Goal: Task Accomplishment & Management: Use online tool/utility

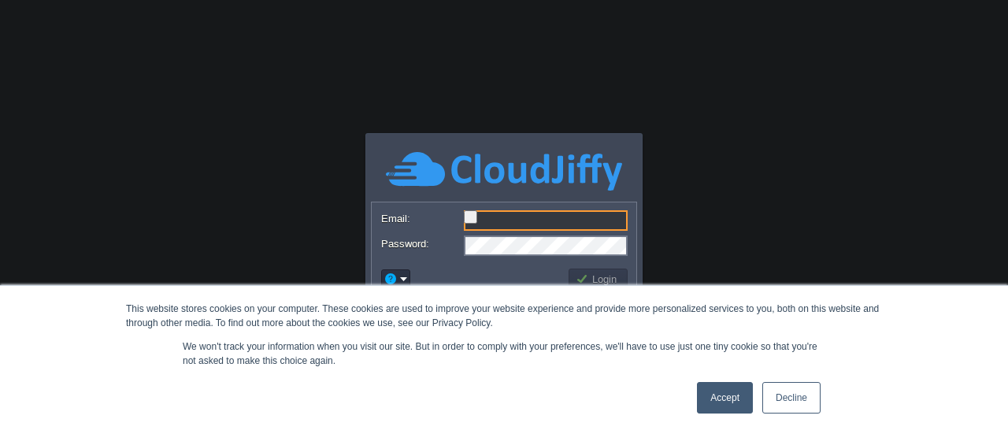
click at [722, 388] on link "Accept" at bounding box center [725, 398] width 56 height 32
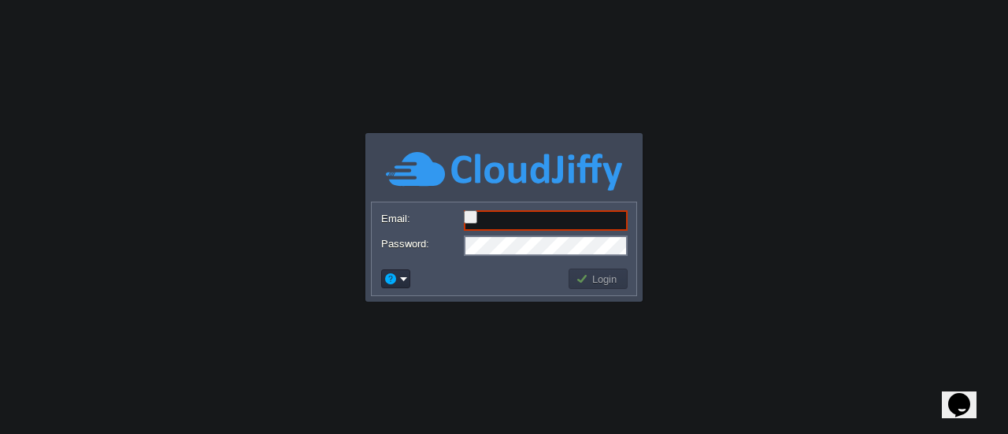
click at [109, 113] on body "This website stores cookies on your computer. These cookies are used to improve…" at bounding box center [504, 217] width 1008 height 434
paste input "[EMAIL_ADDRESS][DOMAIN_NAME]"
click at [495, 220] on input "[EMAIL_ADDRESS][DOMAIN_NAME]" at bounding box center [546, 220] width 164 height 20
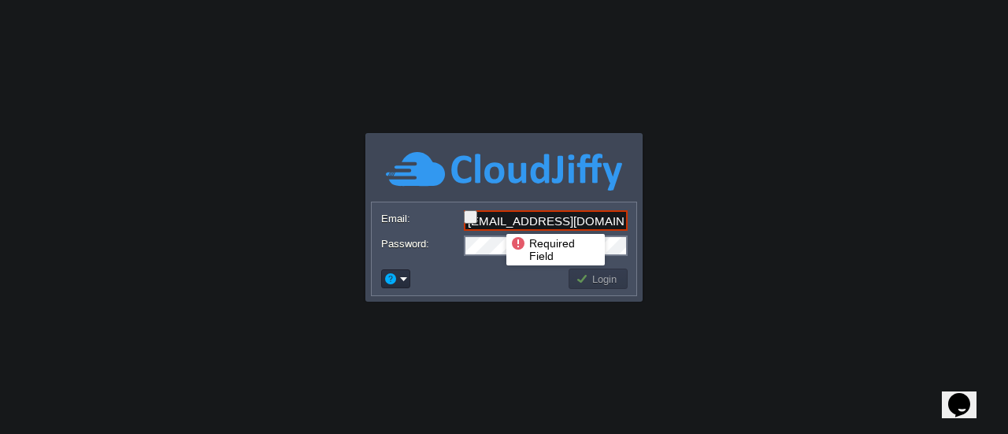
scroll to position [0, 46]
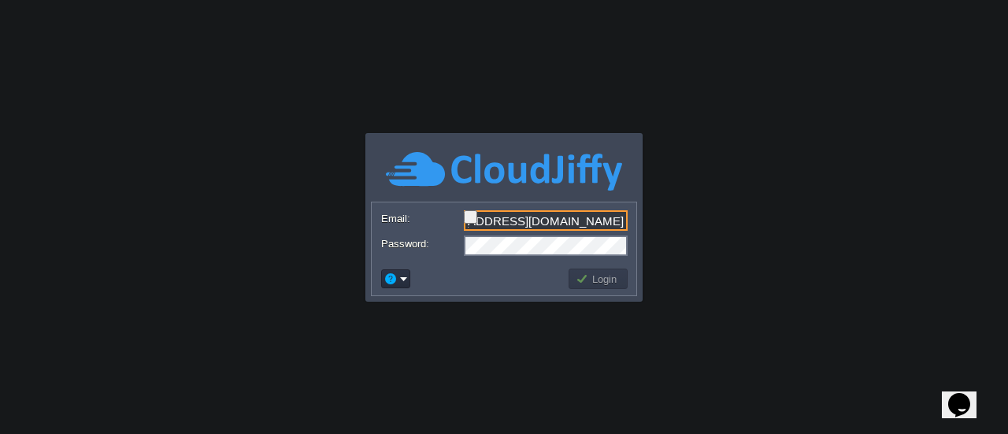
type input "[EMAIL_ADDRESS][DOMAIN_NAME]"
click at [576, 213] on input "[EMAIL_ADDRESS][DOMAIN_NAME]" at bounding box center [546, 220] width 164 height 20
click at [588, 217] on input "[EMAIL_ADDRESS][DOMAIN_NAME]" at bounding box center [546, 220] width 164 height 20
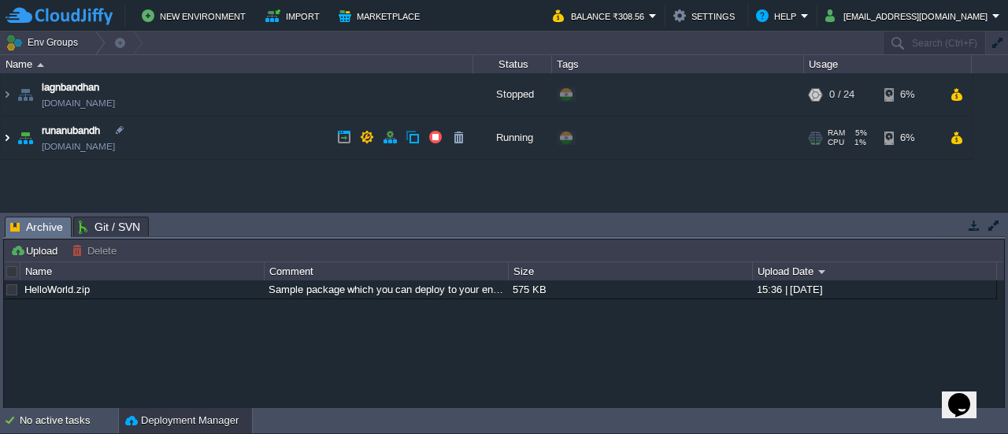
click at [8, 144] on img at bounding box center [7, 138] width 13 height 43
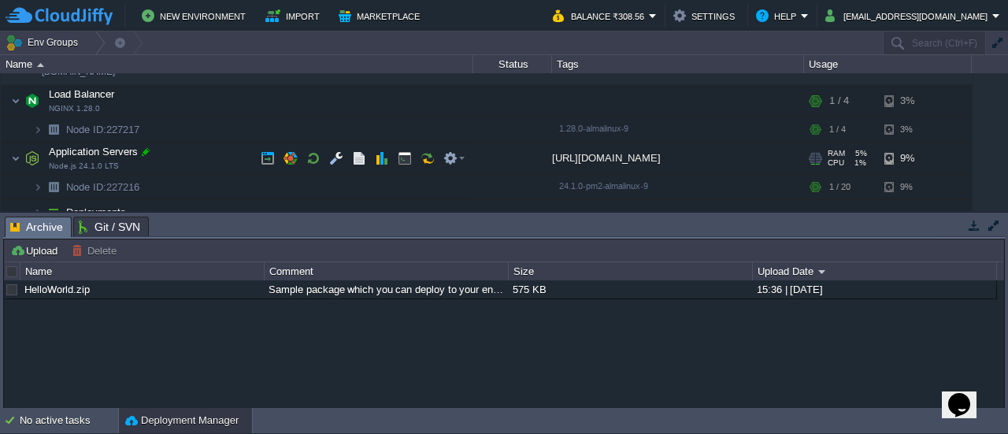
scroll to position [87, 0]
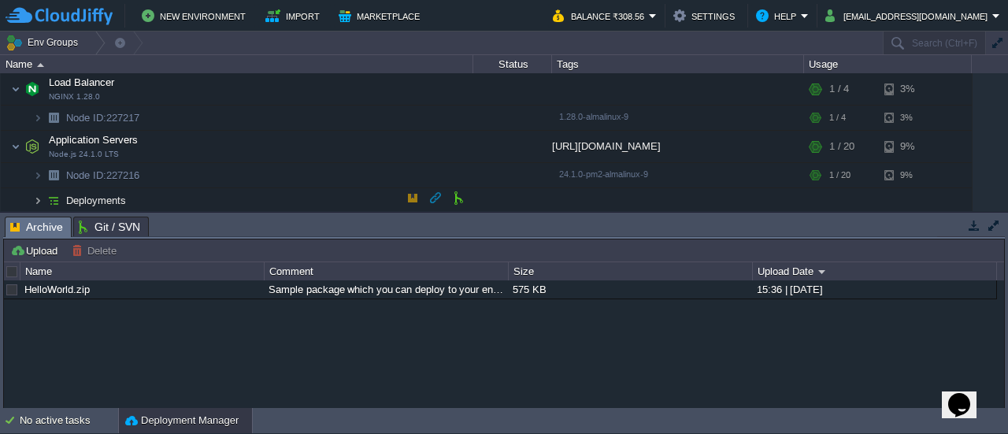
click at [41, 199] on img at bounding box center [37, 200] width 9 height 24
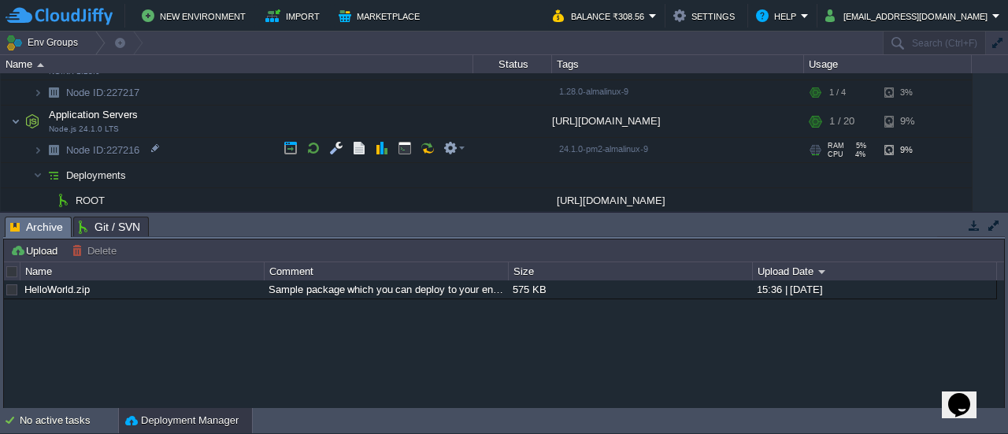
scroll to position [111, 0]
click at [40, 150] on img at bounding box center [37, 151] width 9 height 24
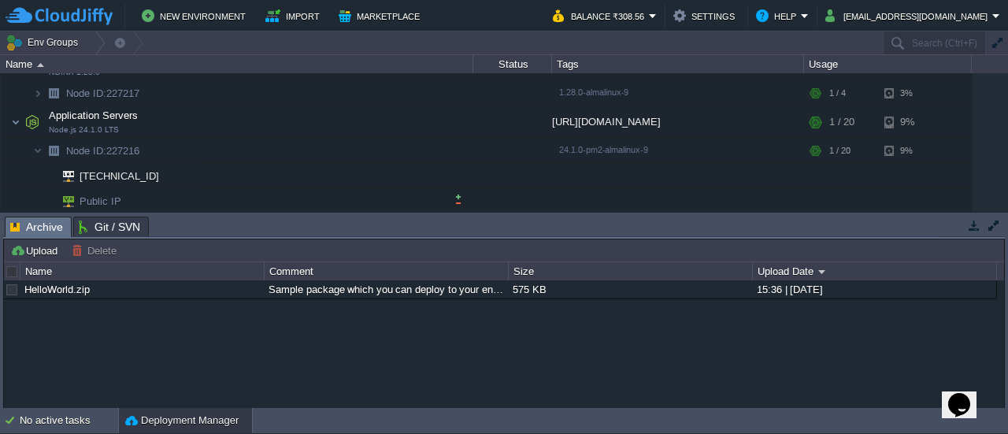
scroll to position [162, 0]
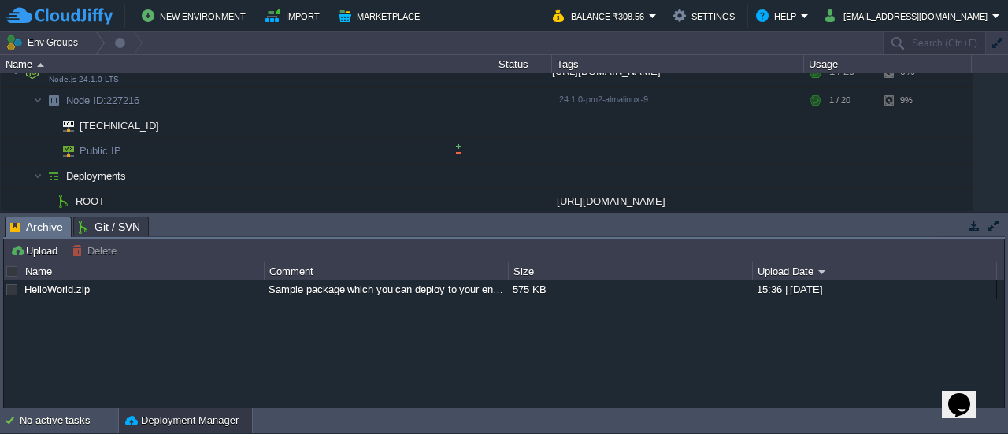
click at [87, 147] on span "Public IP" at bounding box center [101, 151] width 46 height 24
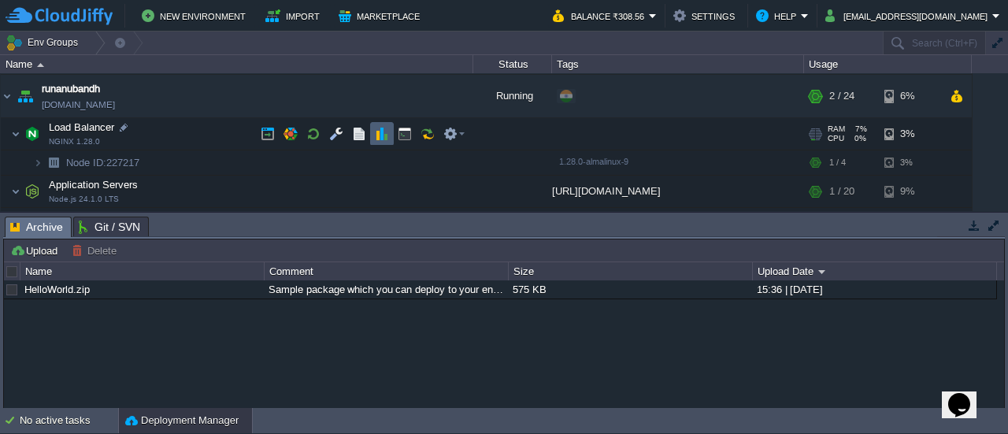
scroll to position [21, 0]
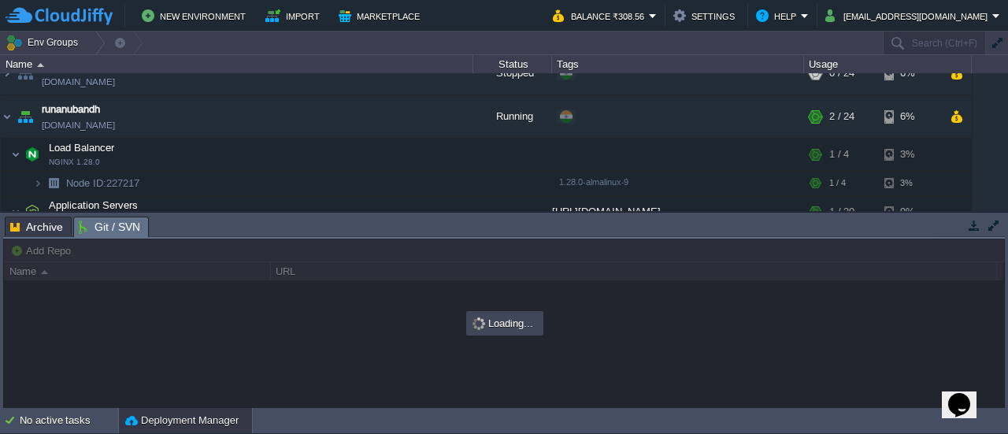
click at [99, 221] on span "Git / SVN" at bounding box center [109, 227] width 61 height 20
click at [38, 228] on span "Archive" at bounding box center [36, 226] width 53 height 19
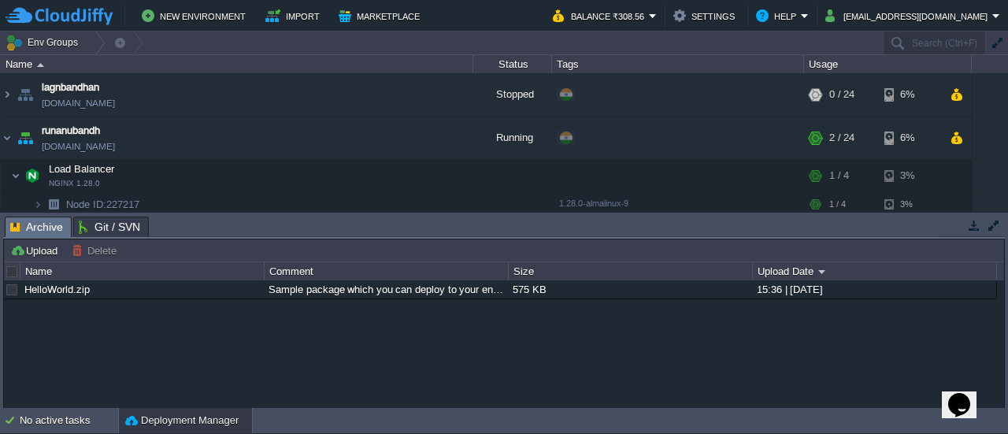
scroll to position [161, 0]
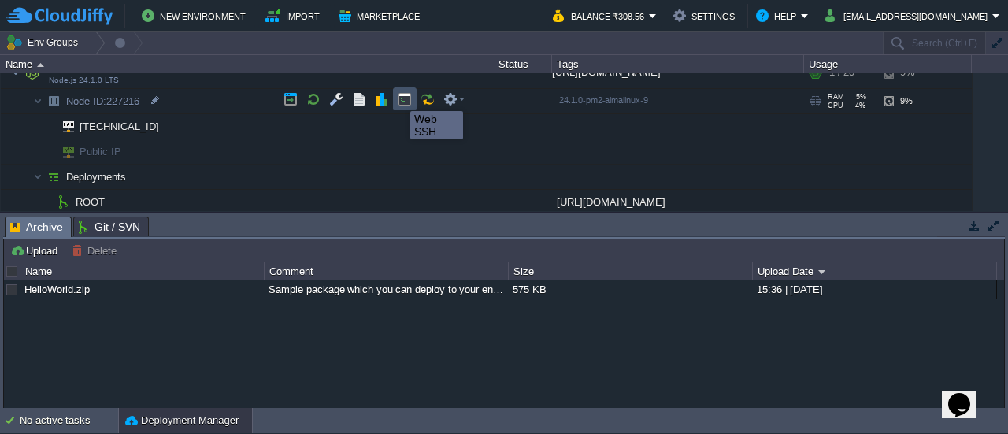
click at [399, 97] on button "button" at bounding box center [405, 99] width 14 height 14
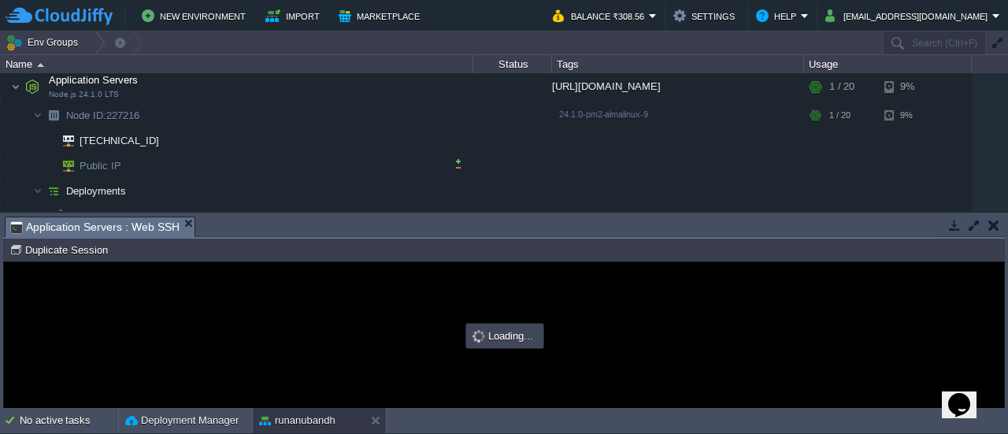
scroll to position [162, 0]
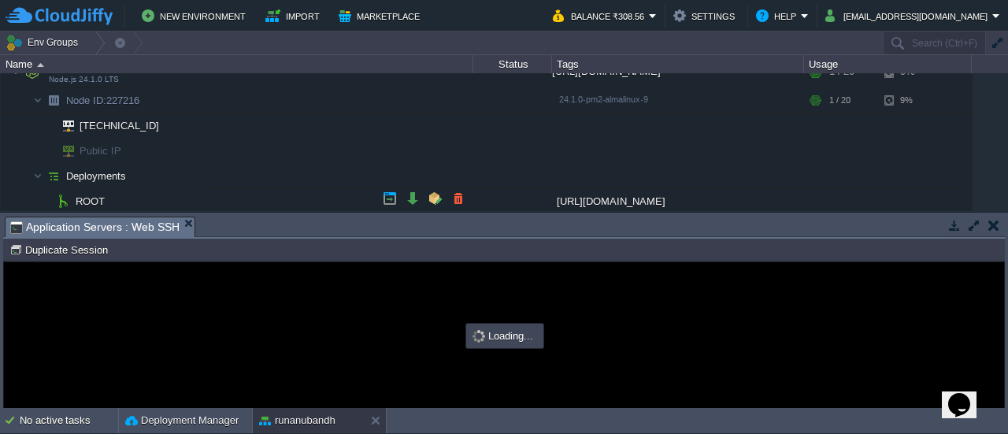
click at [127, 206] on td "ROOT" at bounding box center [237, 201] width 473 height 25
type input "#000000"
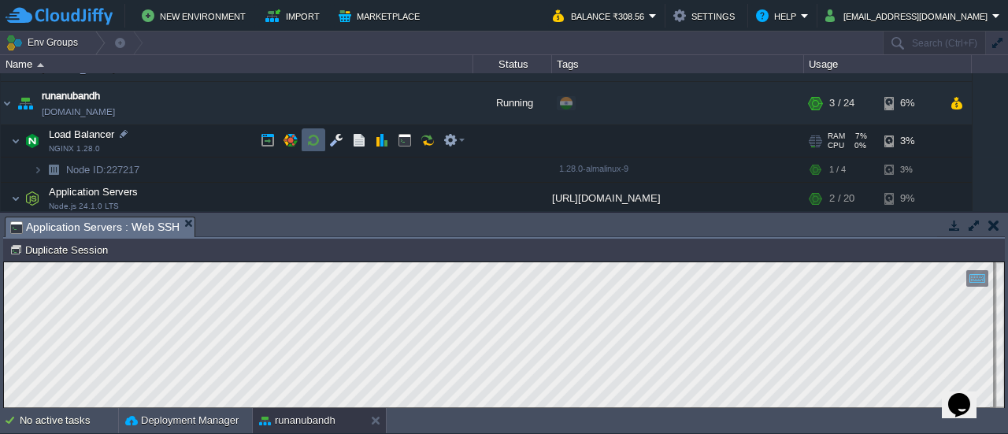
scroll to position [65, 0]
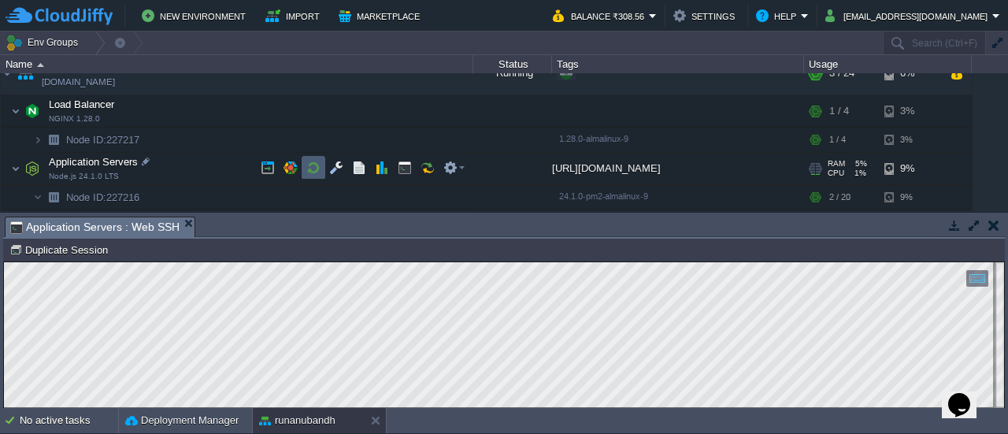
click at [322, 169] on td at bounding box center [314, 168] width 24 height 24
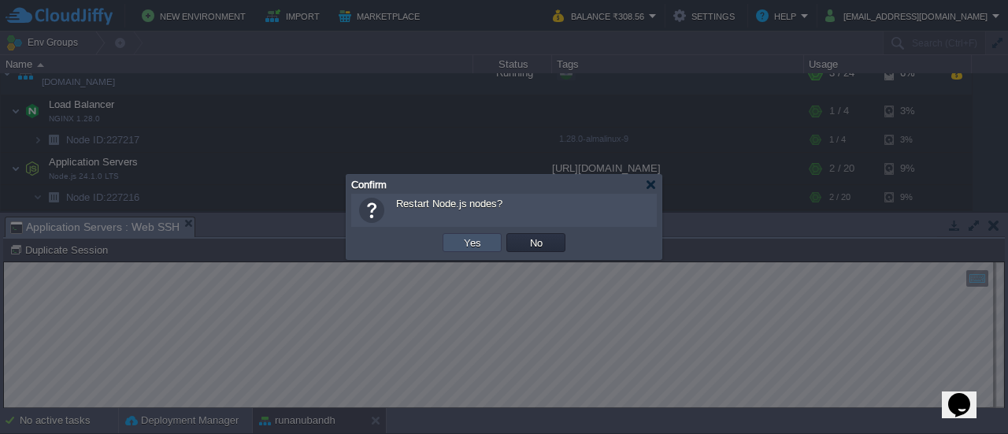
click at [484, 241] on button "Yes" at bounding box center [472, 243] width 27 height 14
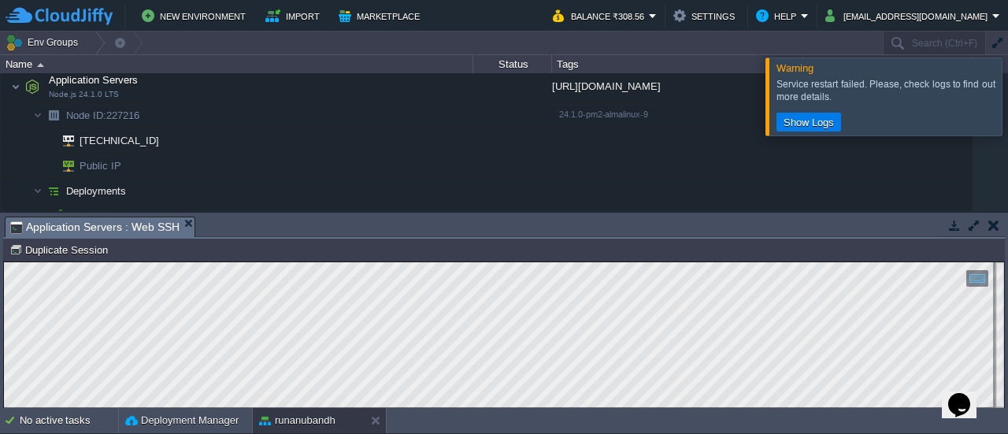
scroll to position [162, 0]
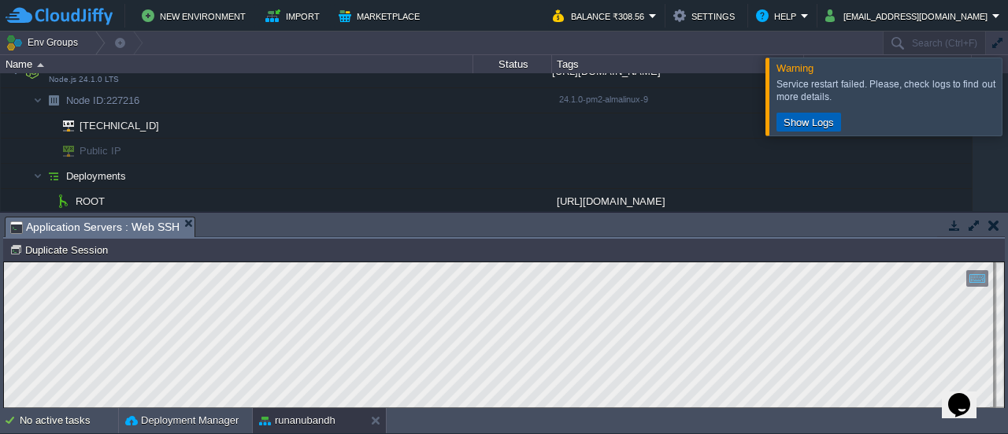
click at [808, 122] on button "Show Logs" at bounding box center [809, 122] width 60 height 14
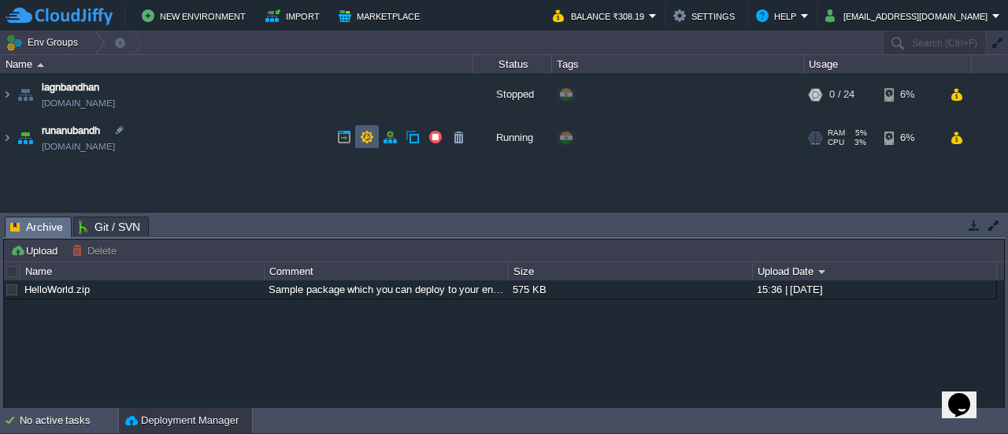
click at [374, 136] on td at bounding box center [367, 137] width 24 height 24
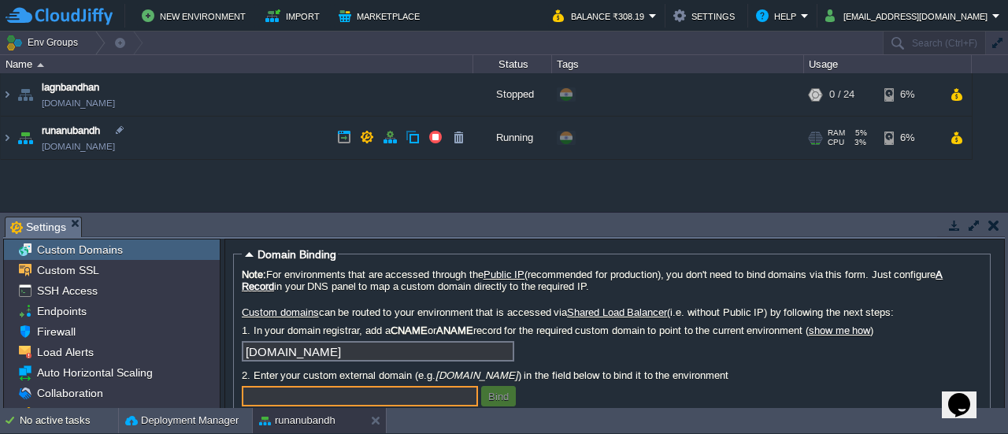
scroll to position [129, 0]
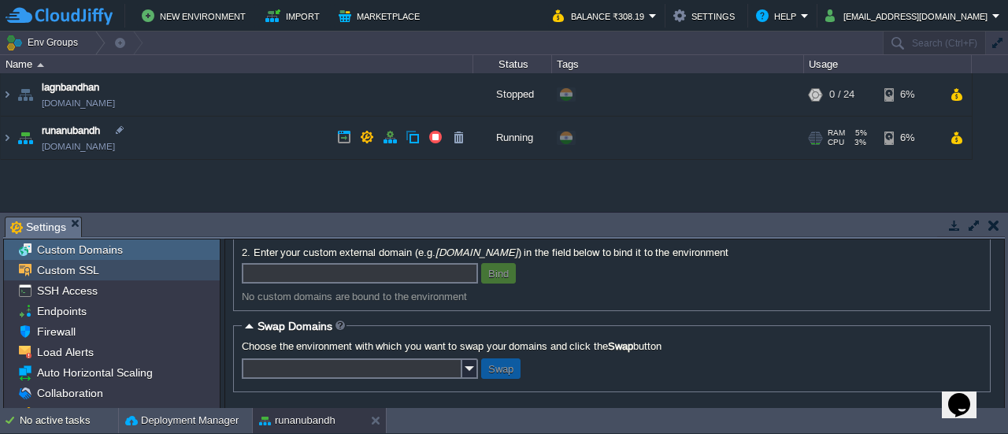
click at [83, 272] on span "Custom SSL" at bounding box center [68, 270] width 68 height 14
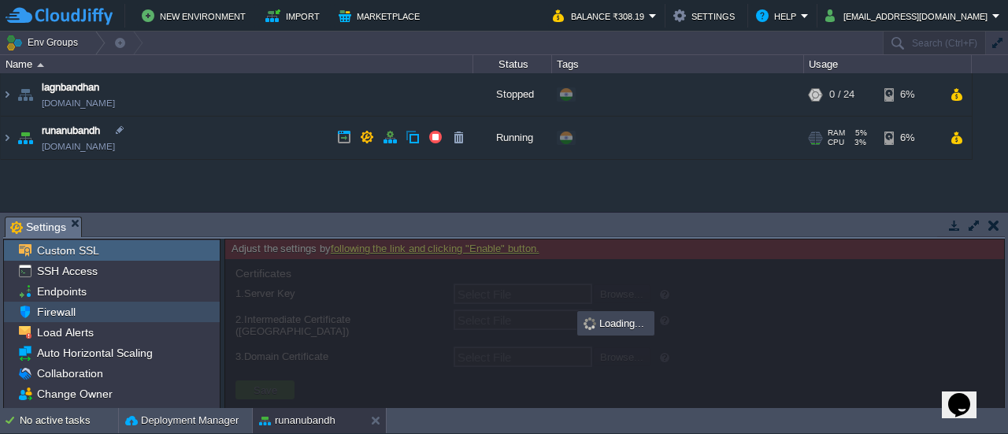
type input "Select File"
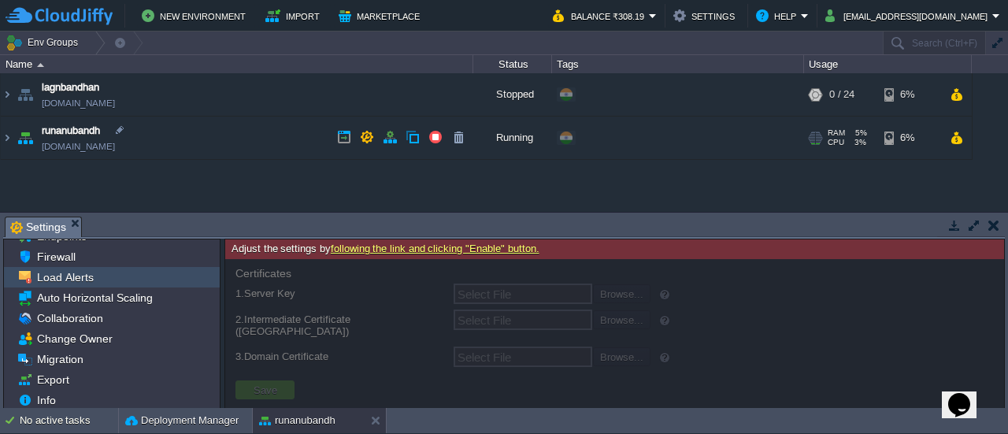
scroll to position [78, 0]
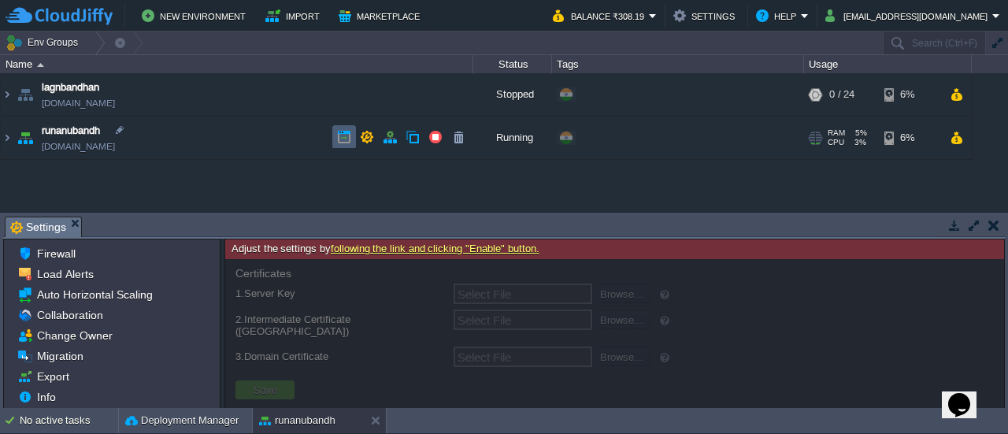
click at [353, 134] on td at bounding box center [344, 137] width 24 height 24
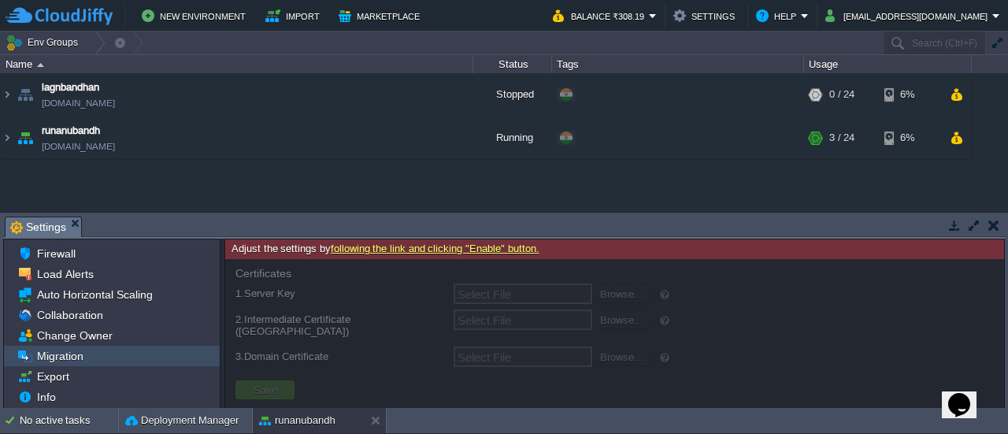
scroll to position [0, 0]
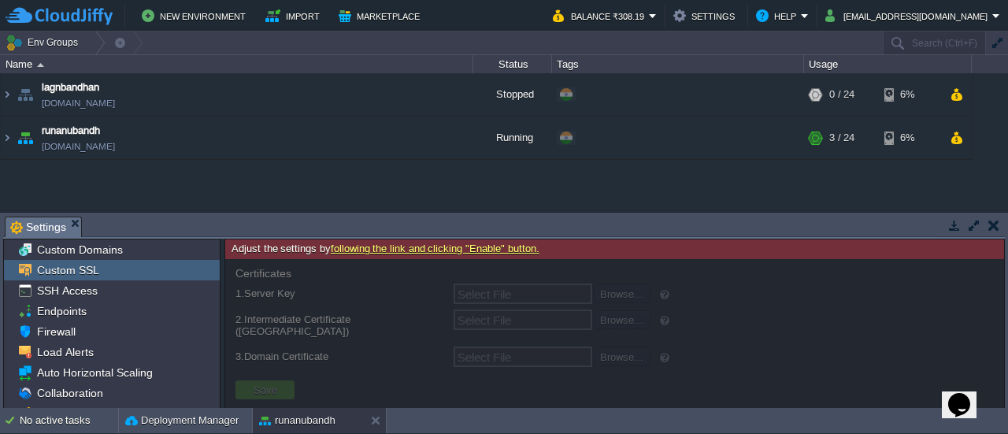
click at [80, 279] on div "Custom SSL" at bounding box center [112, 270] width 216 height 20
click at [6, 136] on img at bounding box center [7, 138] width 13 height 43
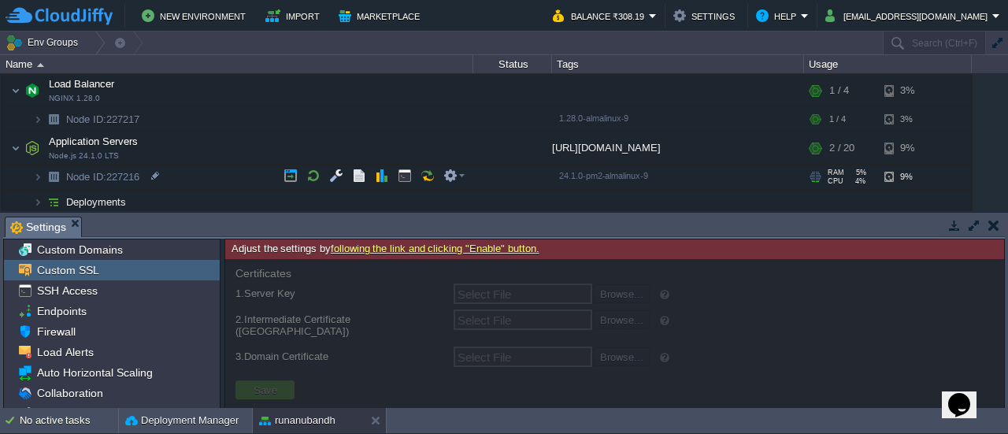
scroll to position [87, 0]
click at [46, 196] on img at bounding box center [54, 200] width 22 height 24
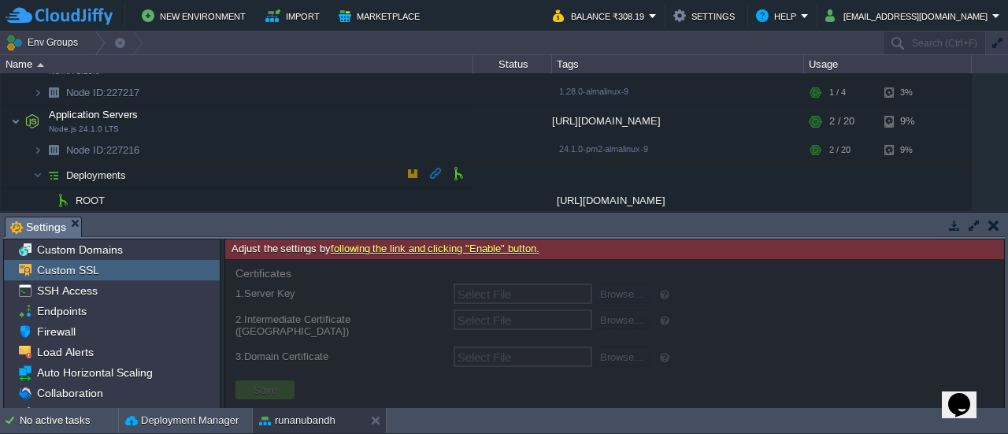
click at [96, 174] on span "Deployments" at bounding box center [97, 175] width 64 height 13
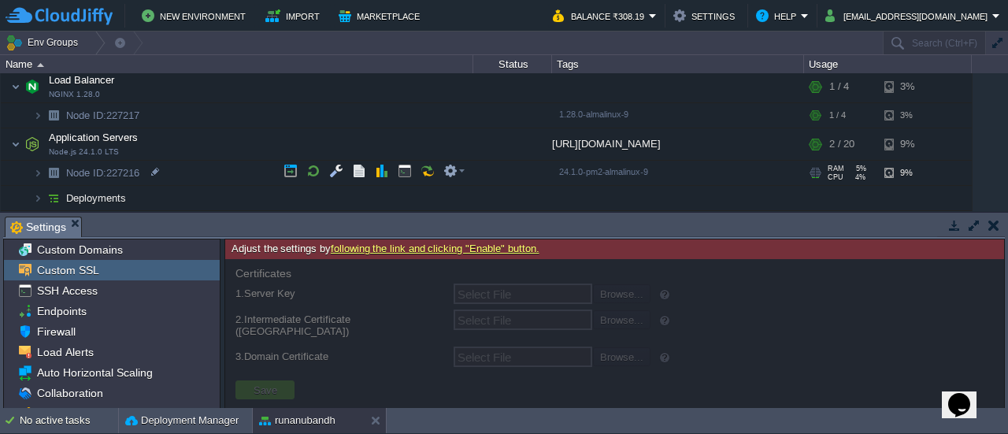
scroll to position [87, 0]
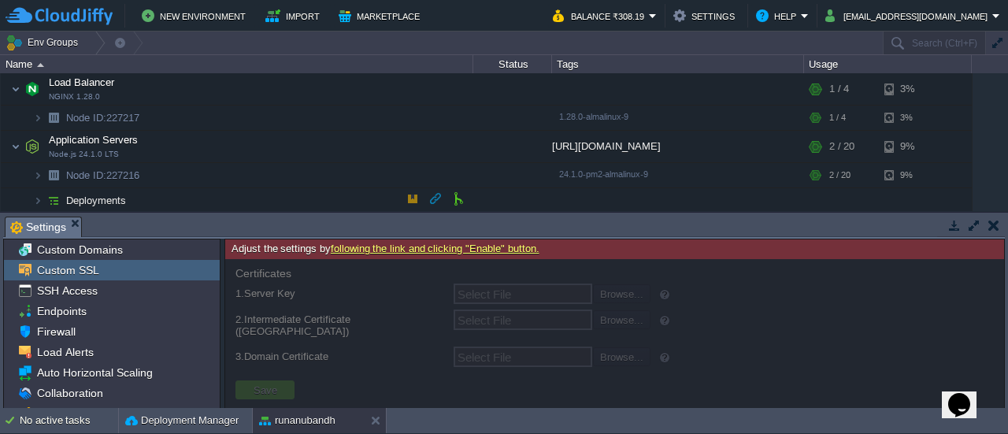
click at [77, 206] on td "Deployments" at bounding box center [237, 200] width 473 height 25
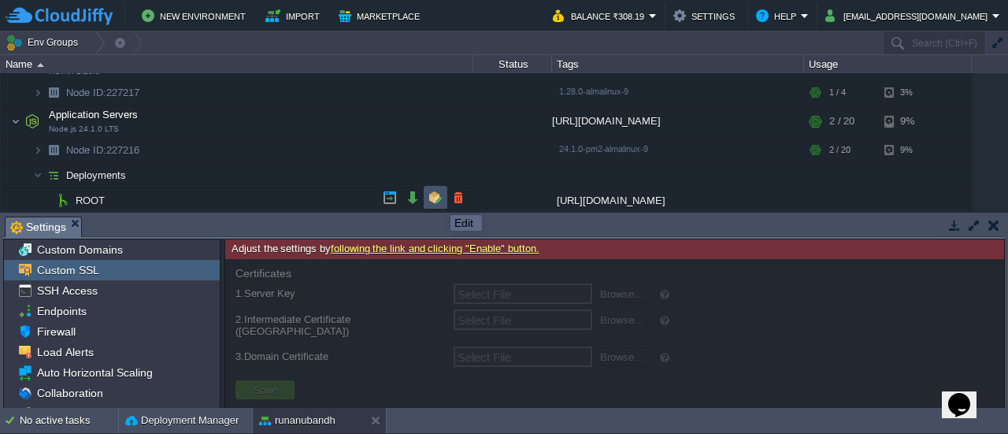
click at [439, 201] on button "button" at bounding box center [436, 198] width 14 height 14
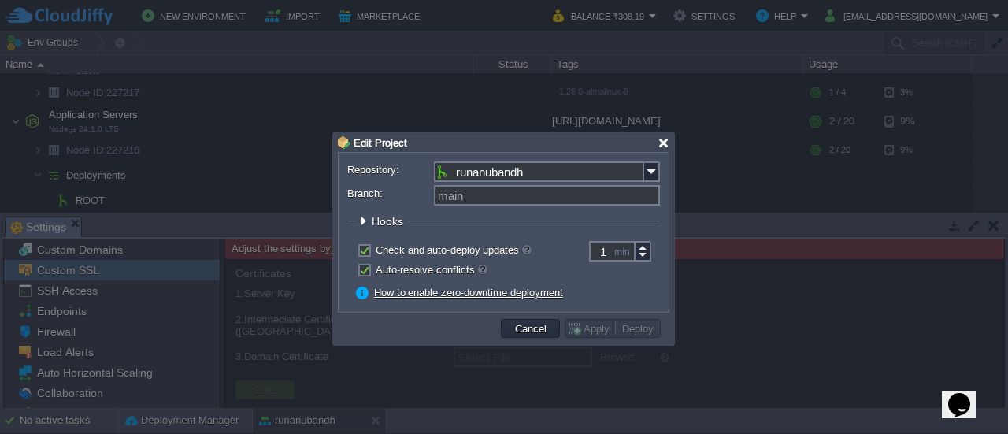
click at [663, 143] on div at bounding box center [664, 143] width 12 height 12
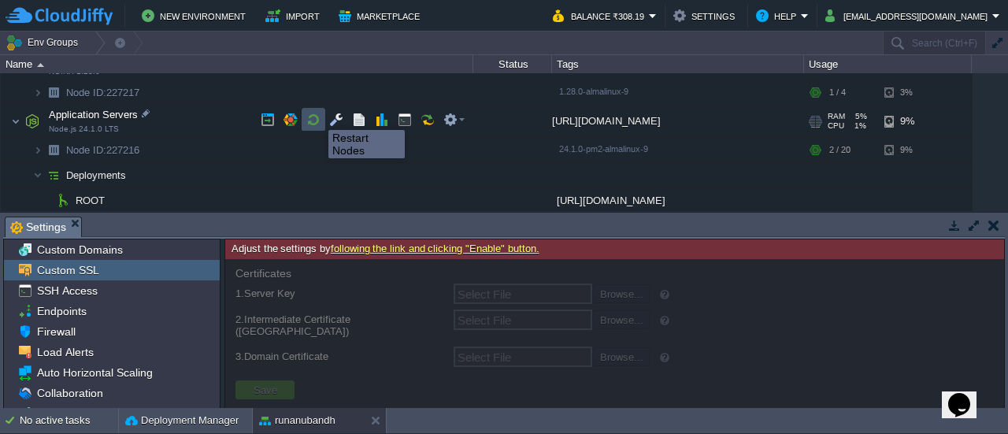
click at [317, 116] on button "button" at bounding box center [313, 120] width 14 height 14
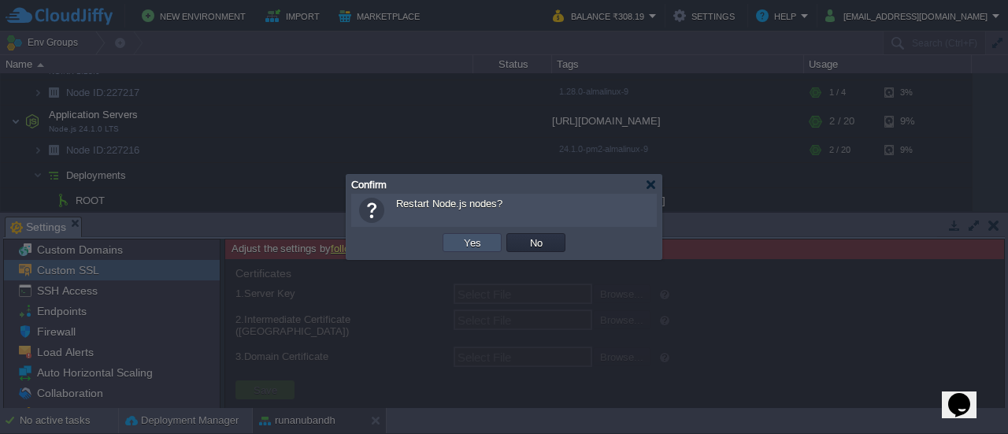
click at [474, 247] on button "Yes" at bounding box center [472, 243] width 27 height 14
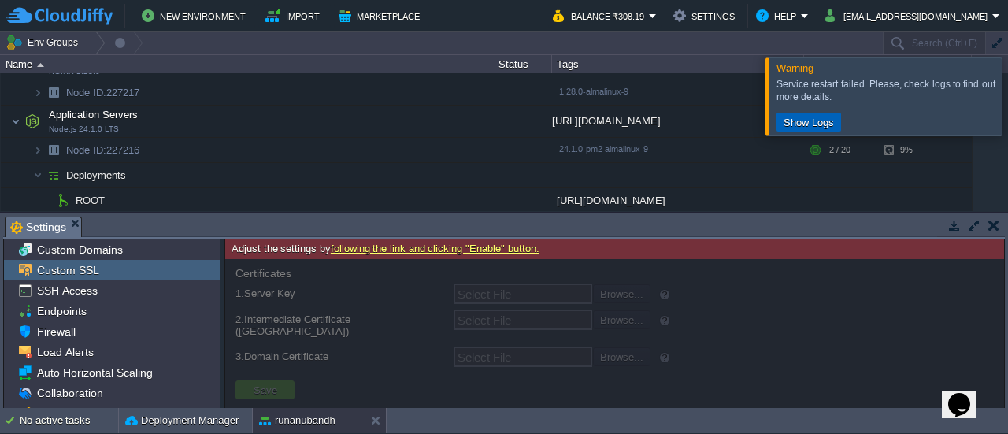
click at [808, 128] on button "Show Logs" at bounding box center [809, 122] width 60 height 14
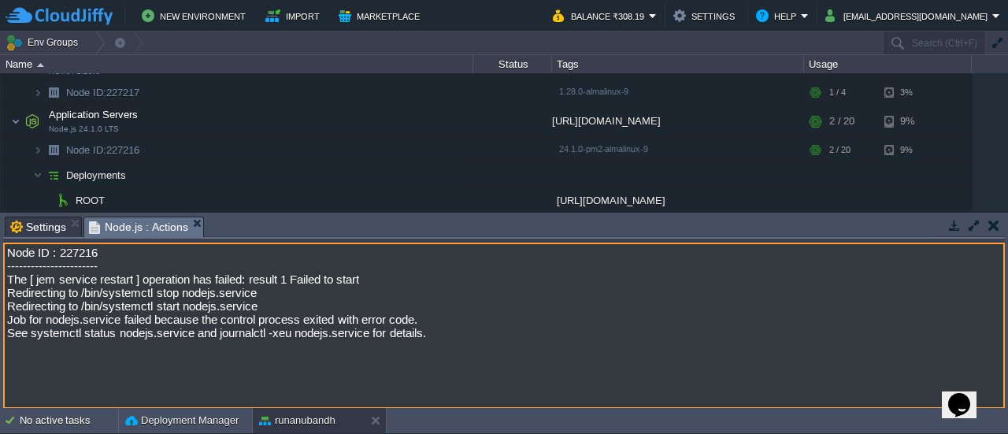
click at [251, 347] on textarea "Node ID : 227216 ----------------------- The [ jem service restart ] operation …" at bounding box center [504, 326] width 1002 height 166
click at [313, 352] on textarea "Node ID : 227216 ----------------------- The [ jem service restart ] operation …" at bounding box center [504, 326] width 1002 height 166
